Goal: Information Seeking & Learning: Learn about a topic

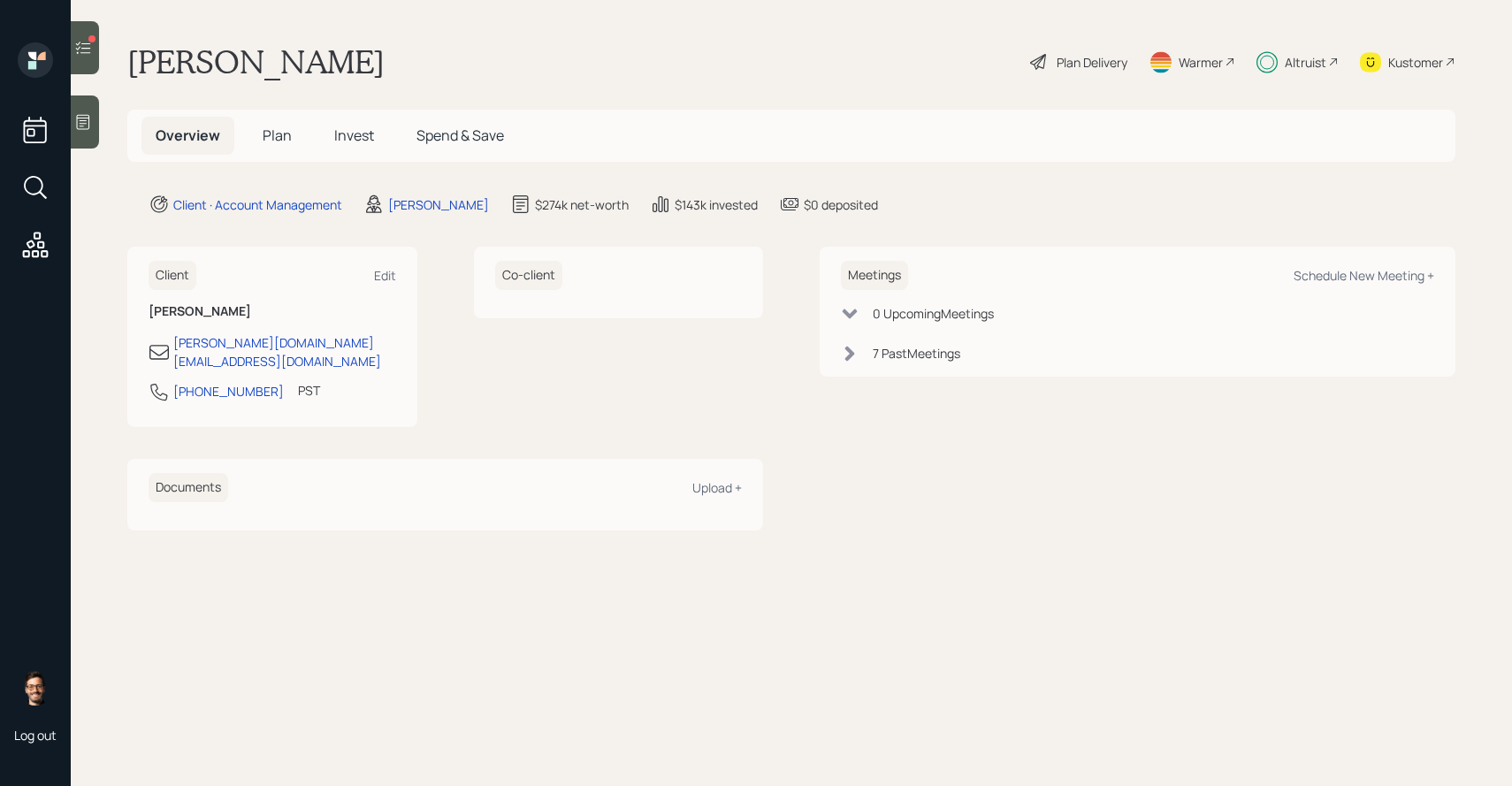
click at [355, 135] on span "Invest" at bounding box center [354, 135] width 40 height 20
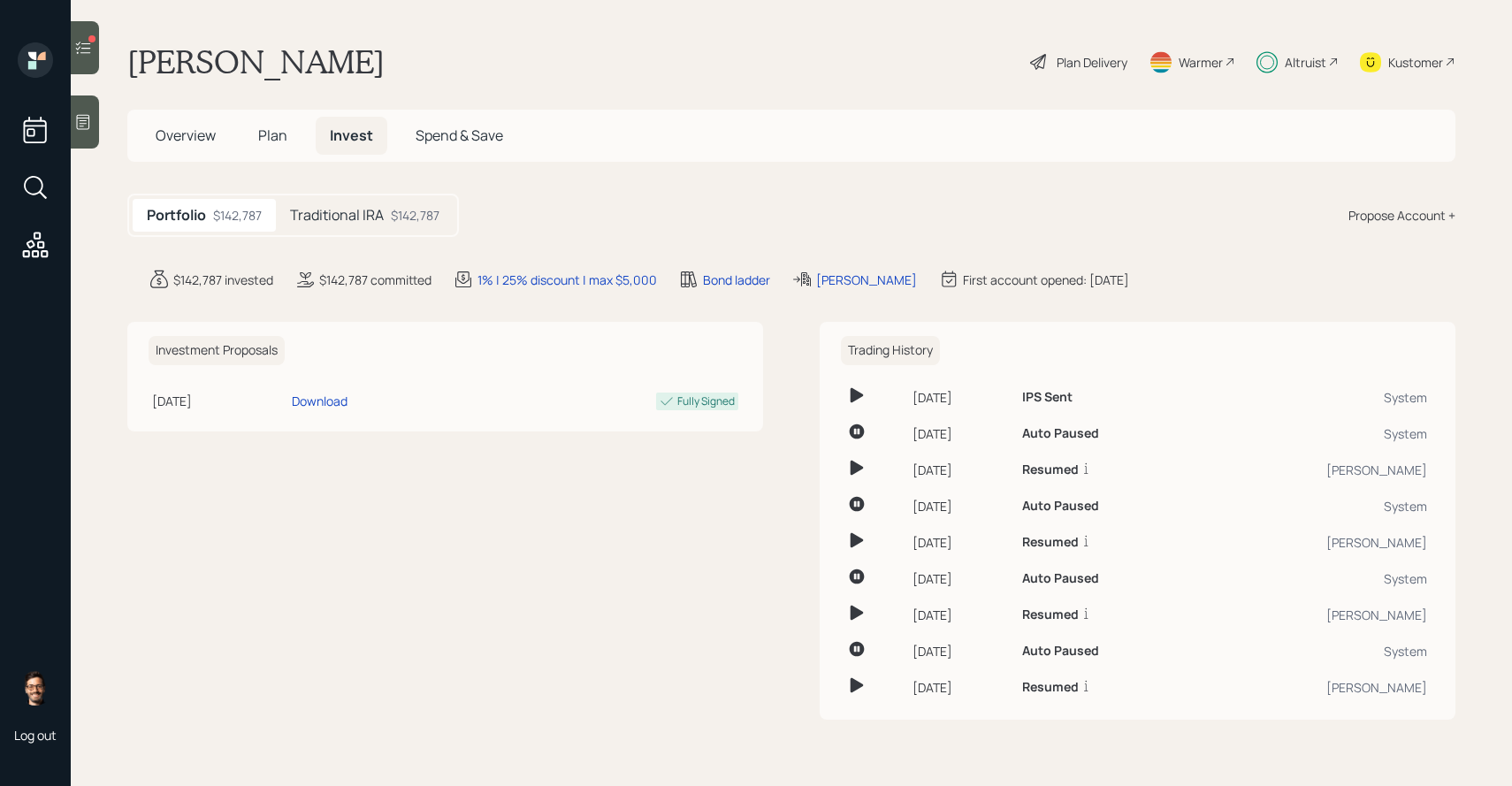
click at [356, 209] on h5 "Traditional IRA" at bounding box center [337, 215] width 94 height 17
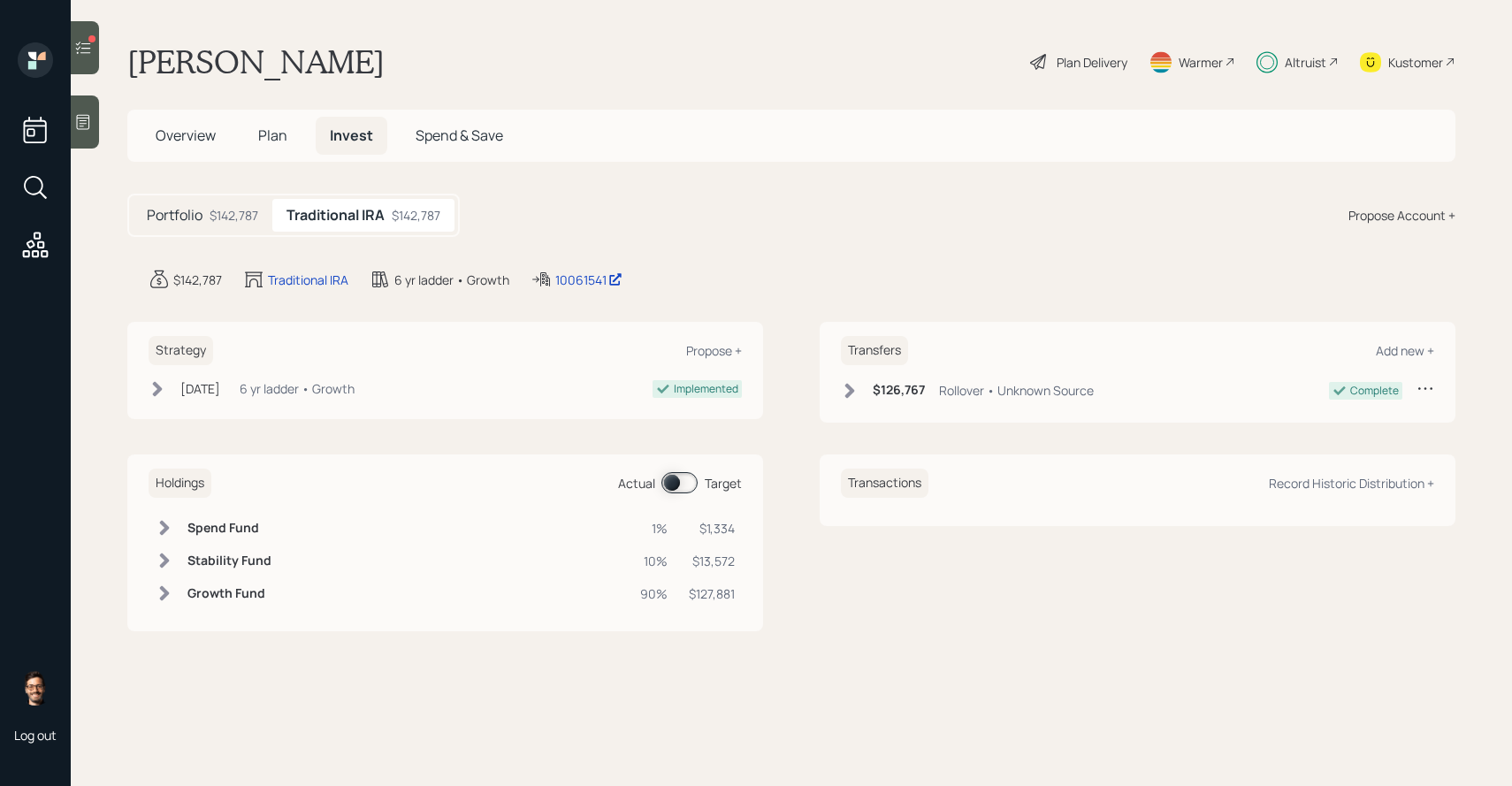
click at [84, 58] on div at bounding box center [84, 48] width 28 height 53
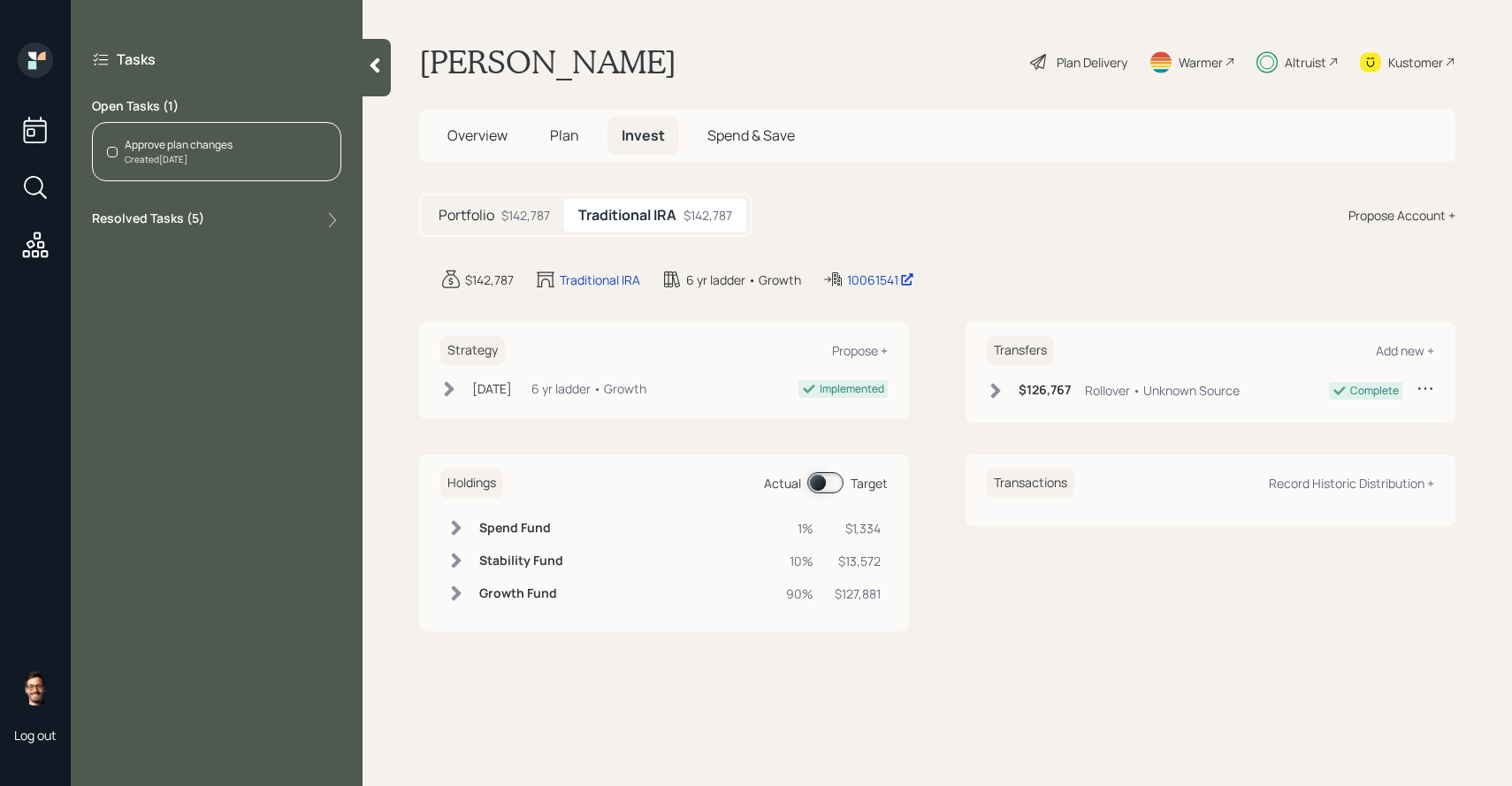
click at [156, 221] on label "Resolved Tasks ( 5 )" at bounding box center [148, 220] width 112 height 22
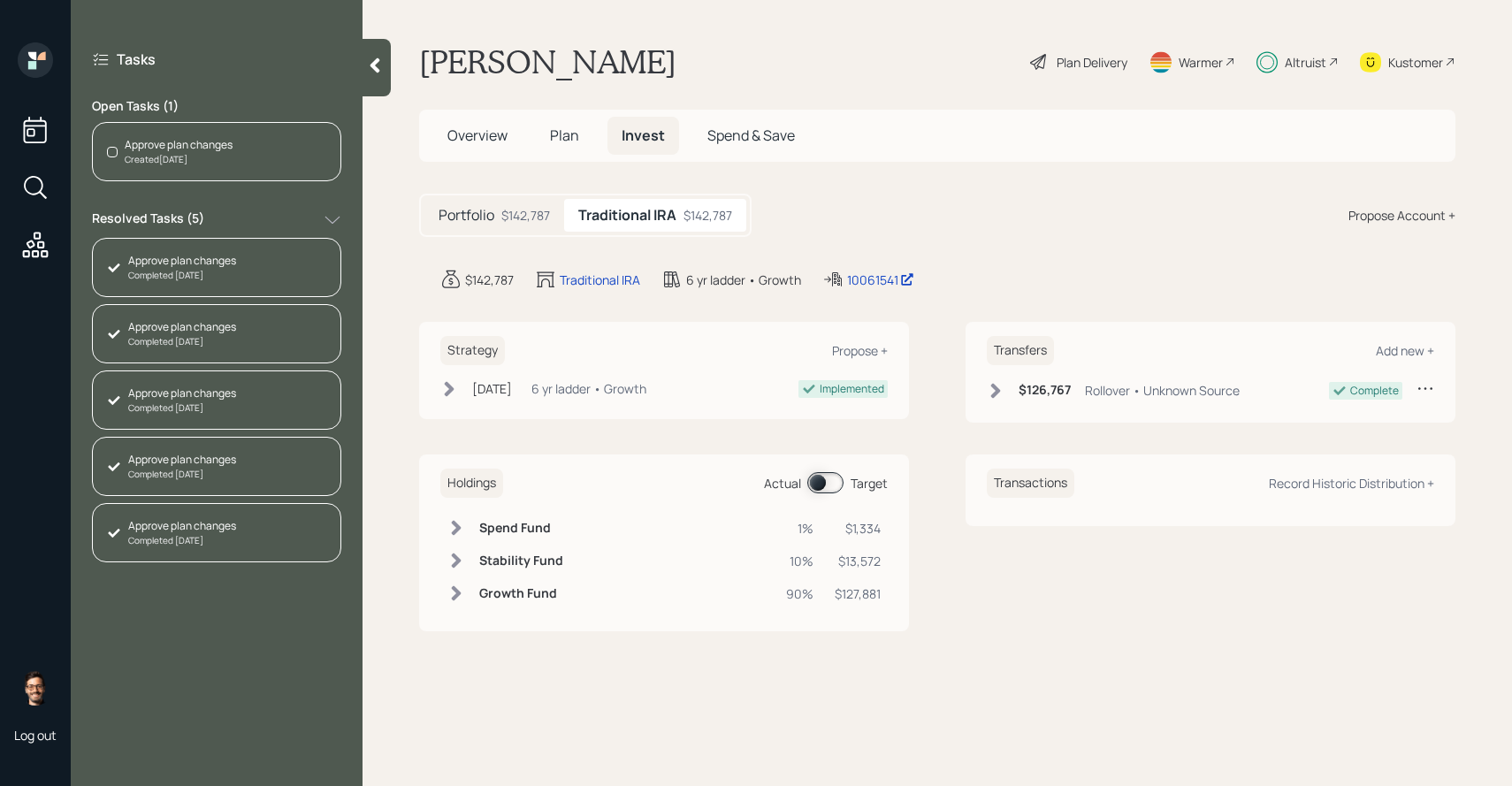
click at [156, 221] on label "Resolved Tasks ( 5 )" at bounding box center [148, 220] width 112 height 22
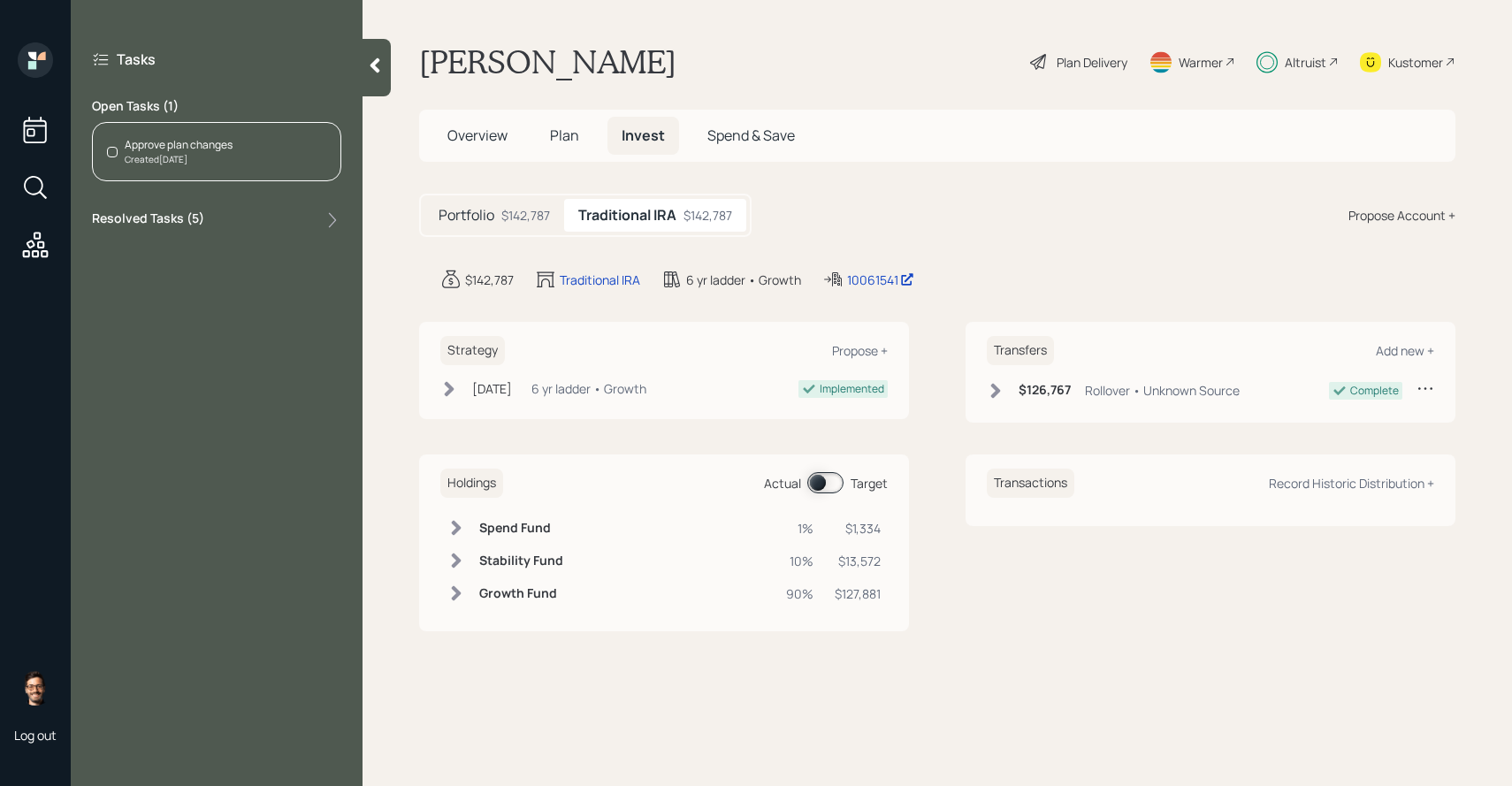
click at [839, 480] on span at bounding box center [825, 483] width 36 height 22
